Goal: Task Accomplishment & Management: Manage account settings

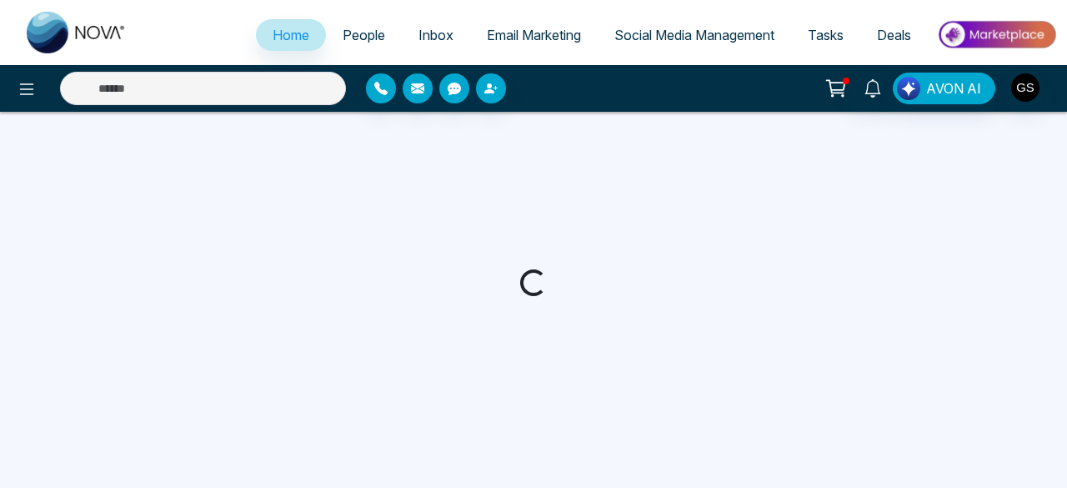
select select "*"
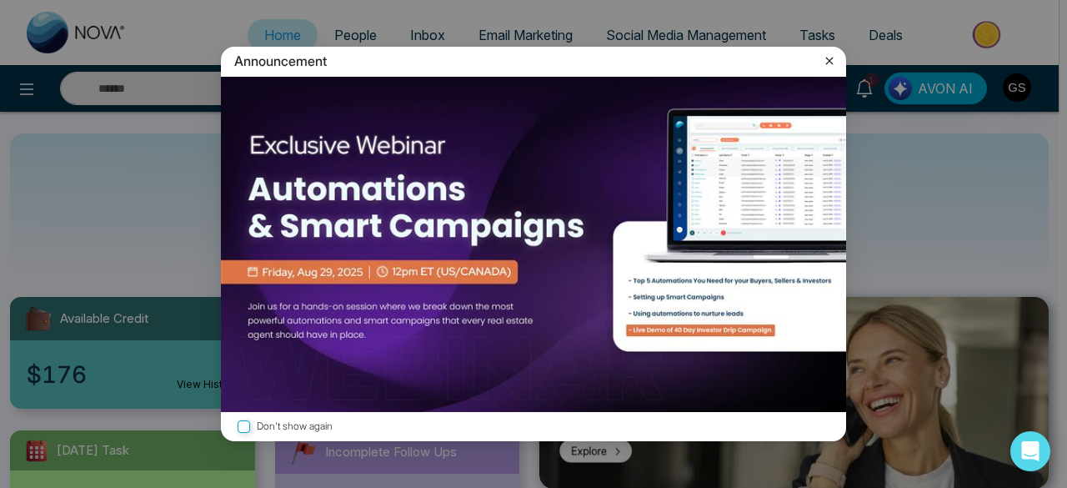
click at [827, 64] on icon at bounding box center [829, 61] width 17 height 17
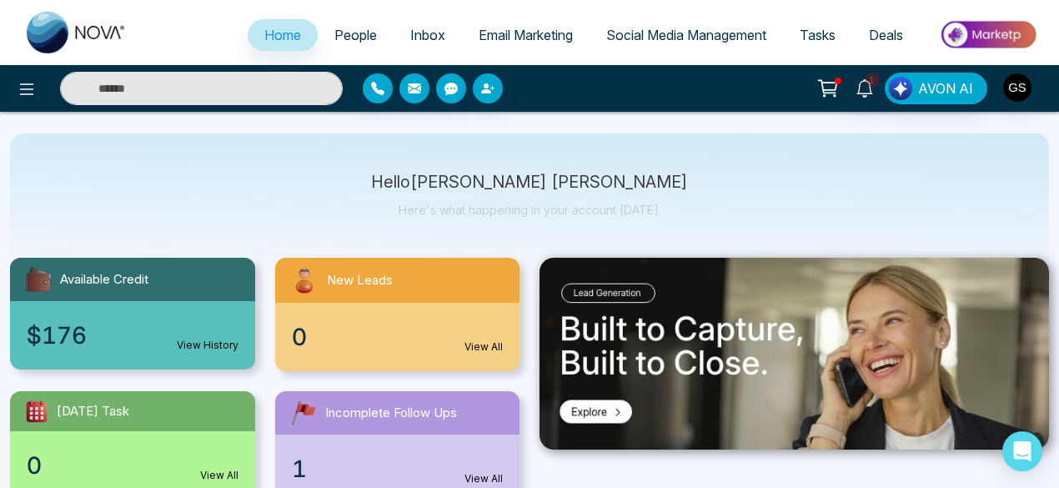
scroll to position [68, 0]
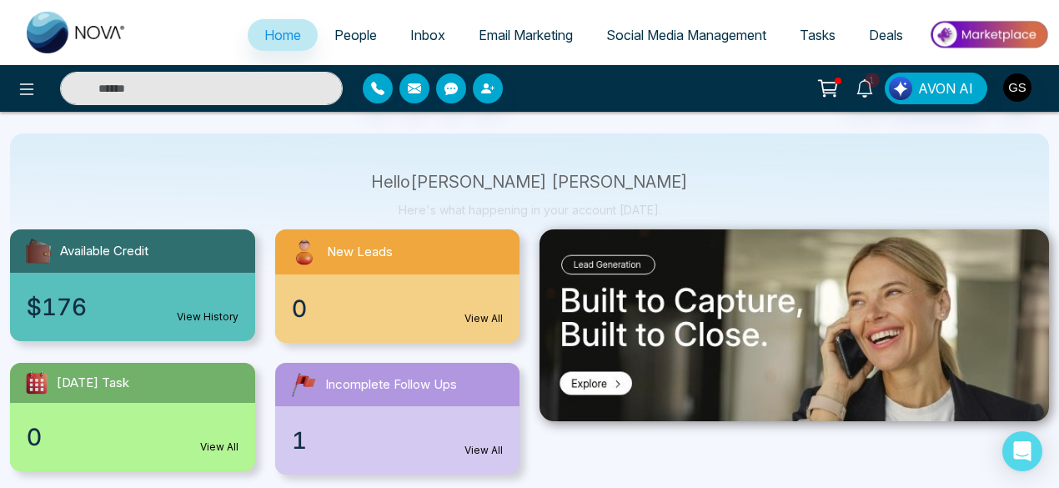
click at [210, 312] on link "View History" at bounding box center [208, 316] width 62 height 15
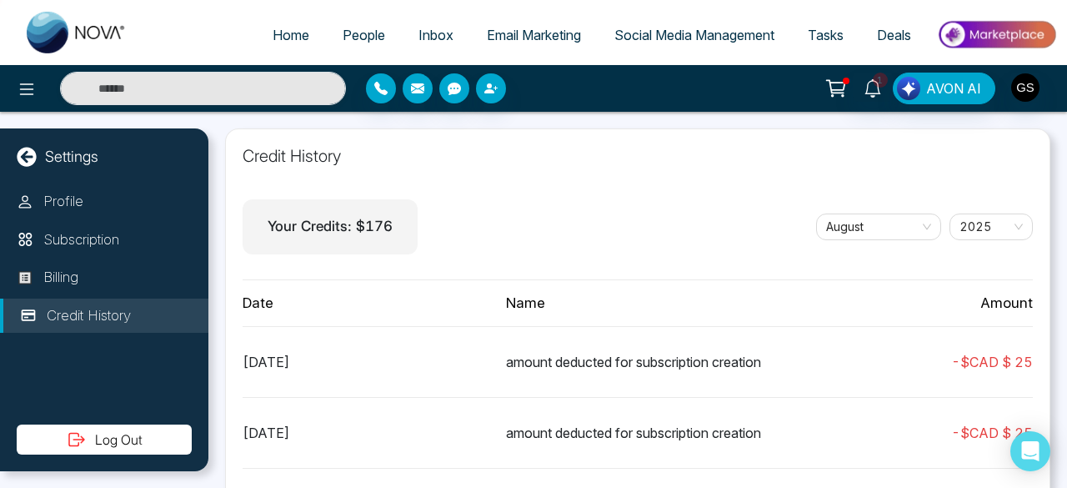
scroll to position [83, 0]
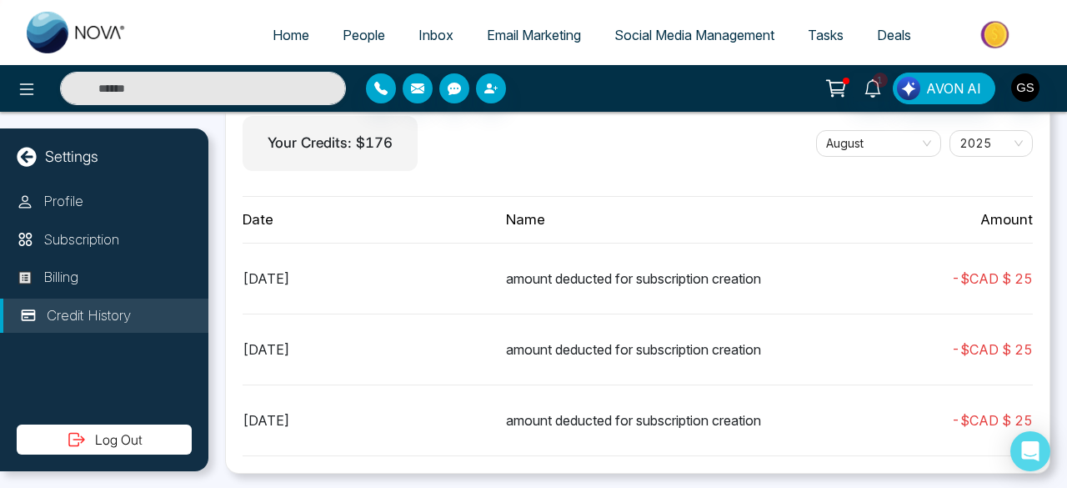
click at [313, 278] on div "[DATE]" at bounding box center [374, 278] width 263 height 20
click at [589, 349] on div "amount deducted for subscription creation" at bounding box center [637, 349] width 263 height 20
click at [1030, 457] on icon "Open Intercom Messenger" at bounding box center [1031, 451] width 22 height 22
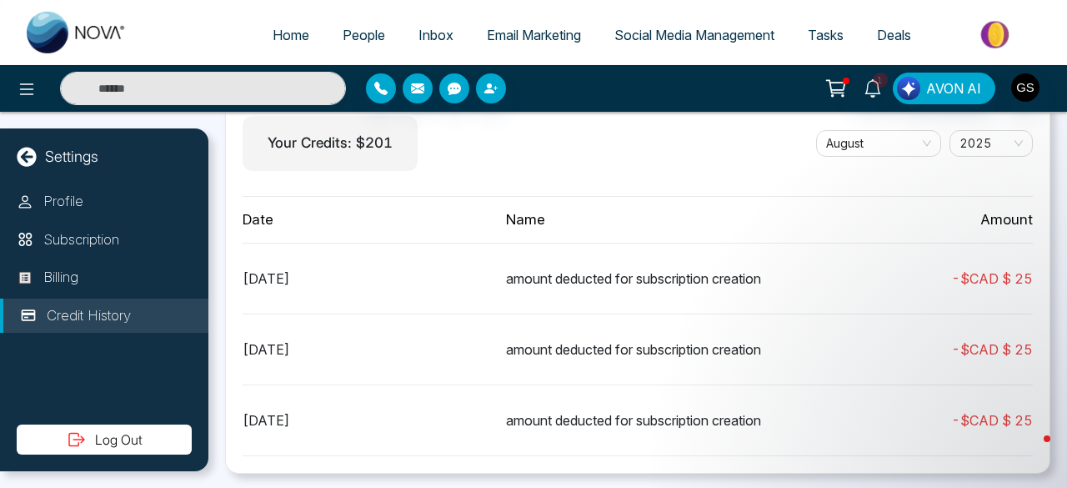
click at [999, 28] on img at bounding box center [996, 35] width 121 height 38
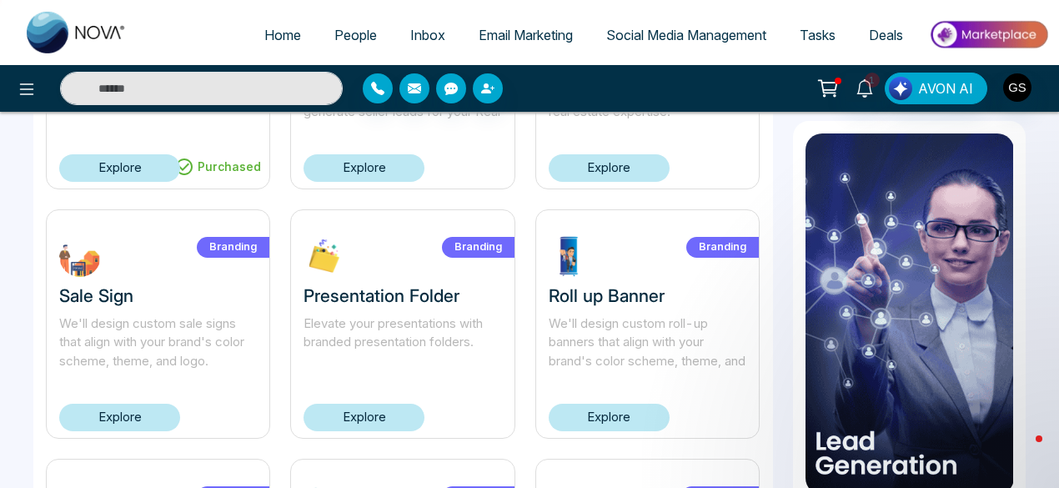
scroll to position [289, 0]
